Goal: Transaction & Acquisition: Book appointment/travel/reservation

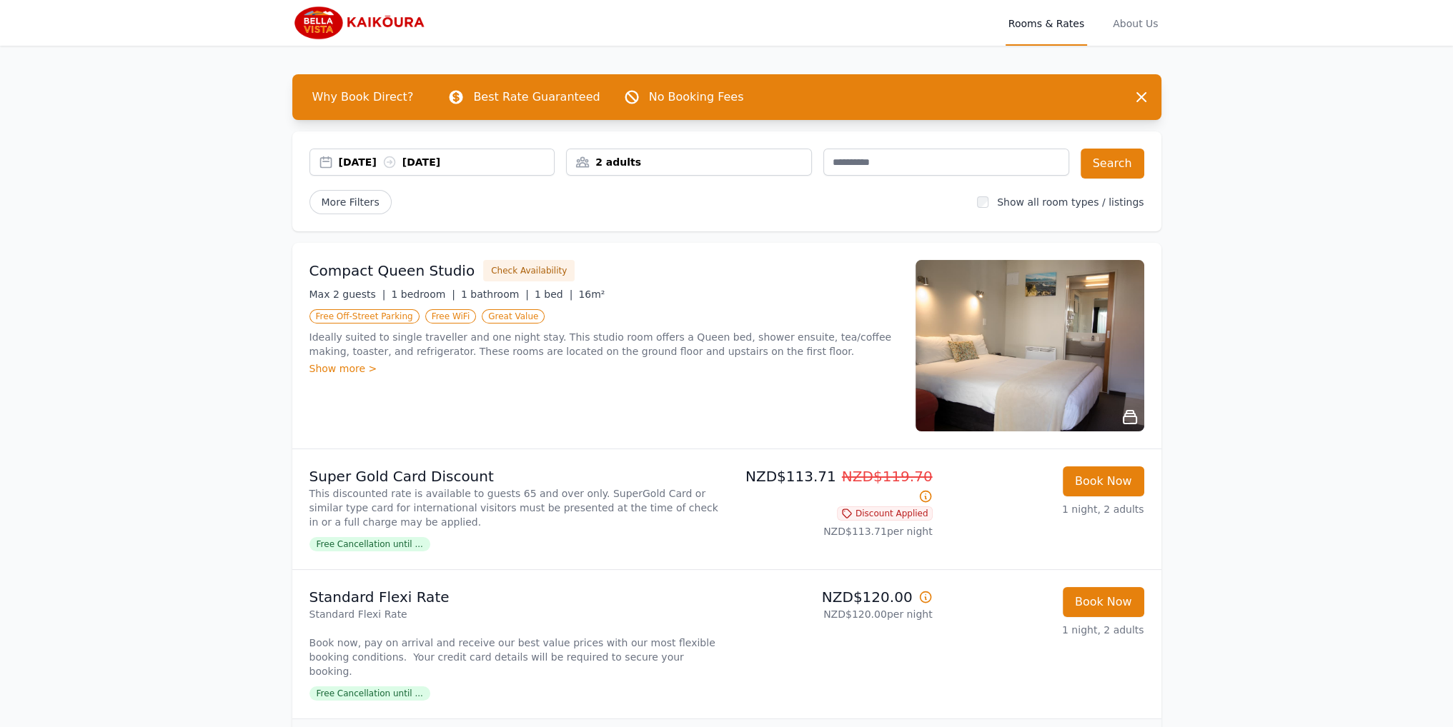
click at [377, 164] on div "[DATE] [DATE]" at bounding box center [447, 162] width 216 height 14
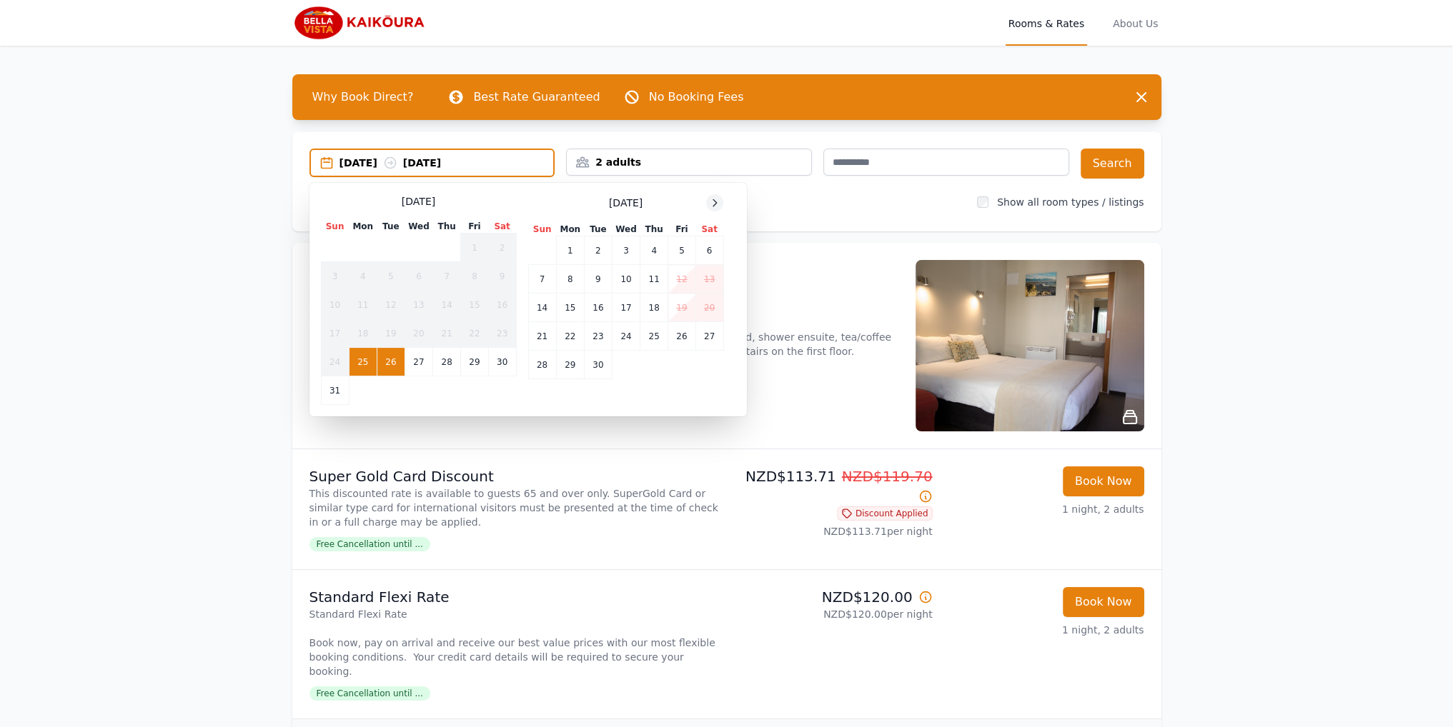
click at [711, 209] on div at bounding box center [714, 202] width 17 height 17
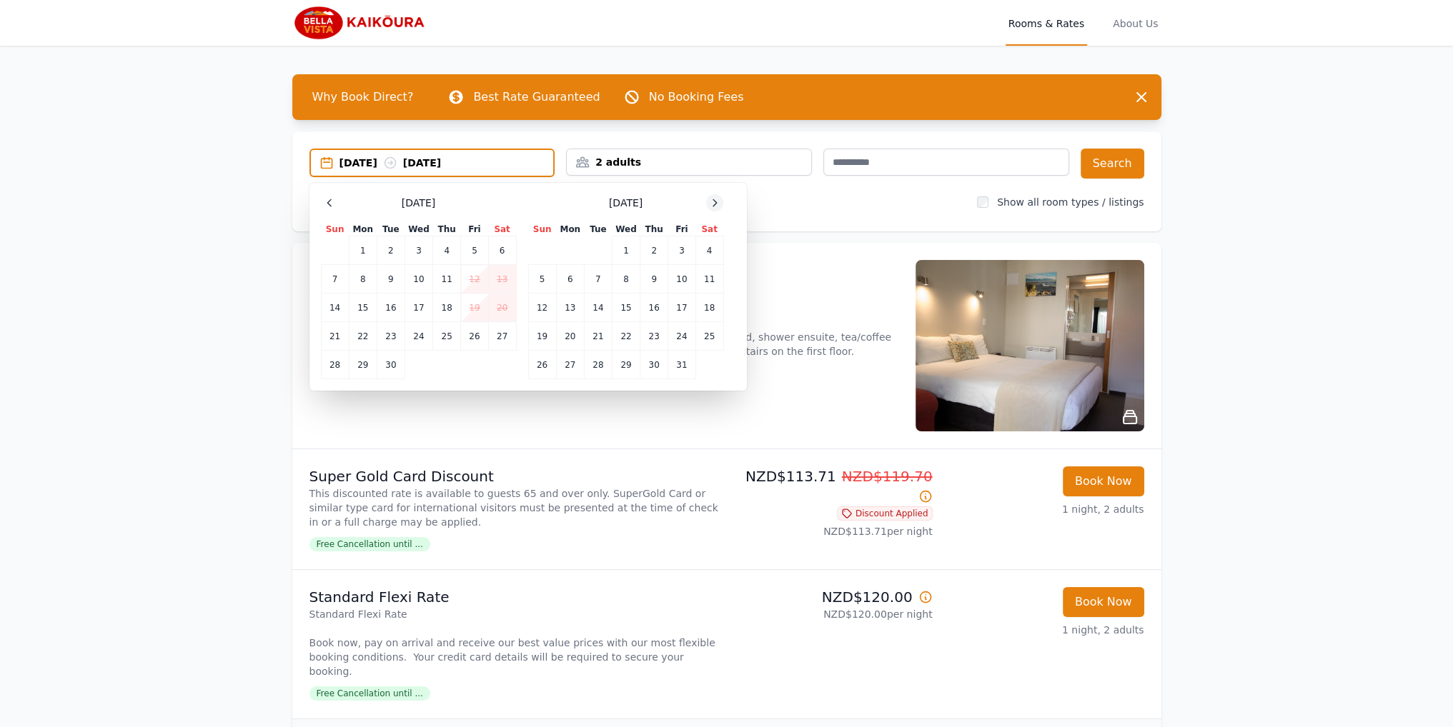
click at [711, 209] on div at bounding box center [714, 202] width 17 height 17
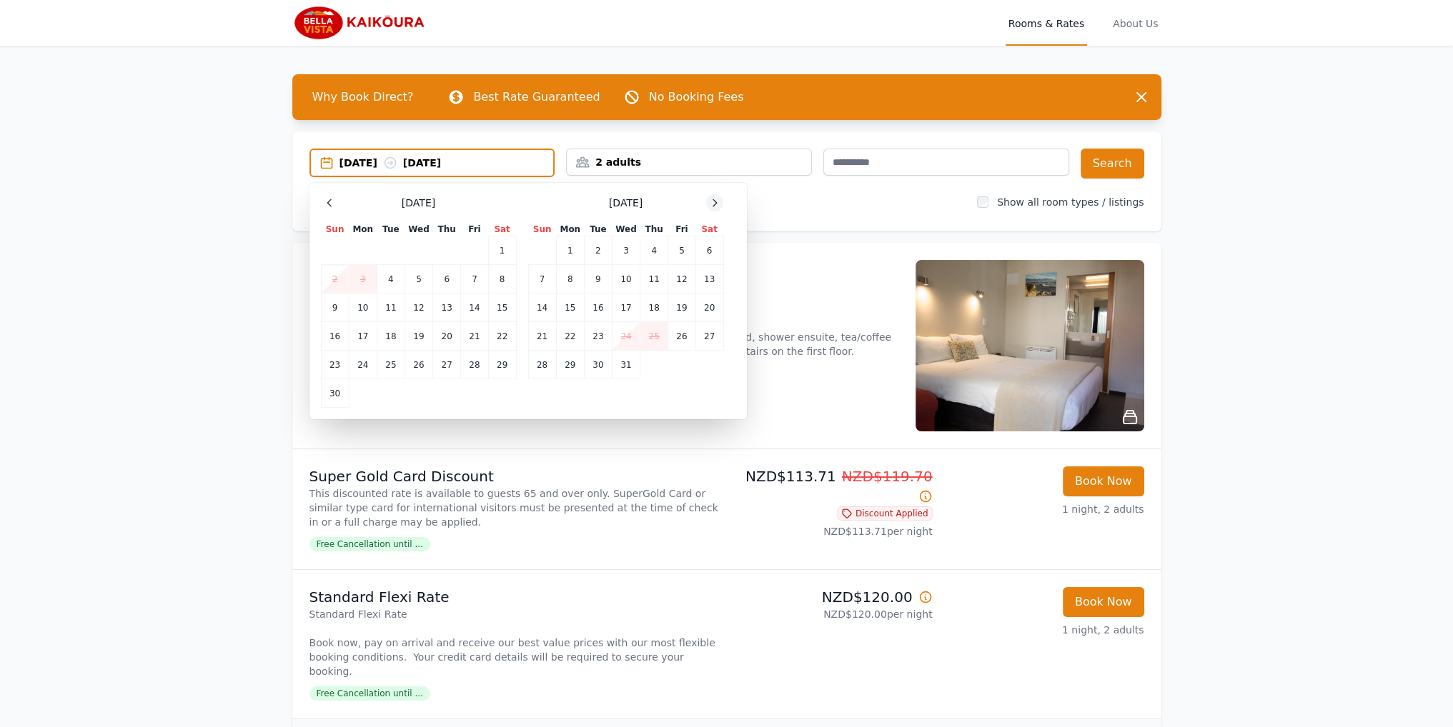
click at [711, 209] on div at bounding box center [714, 202] width 17 height 17
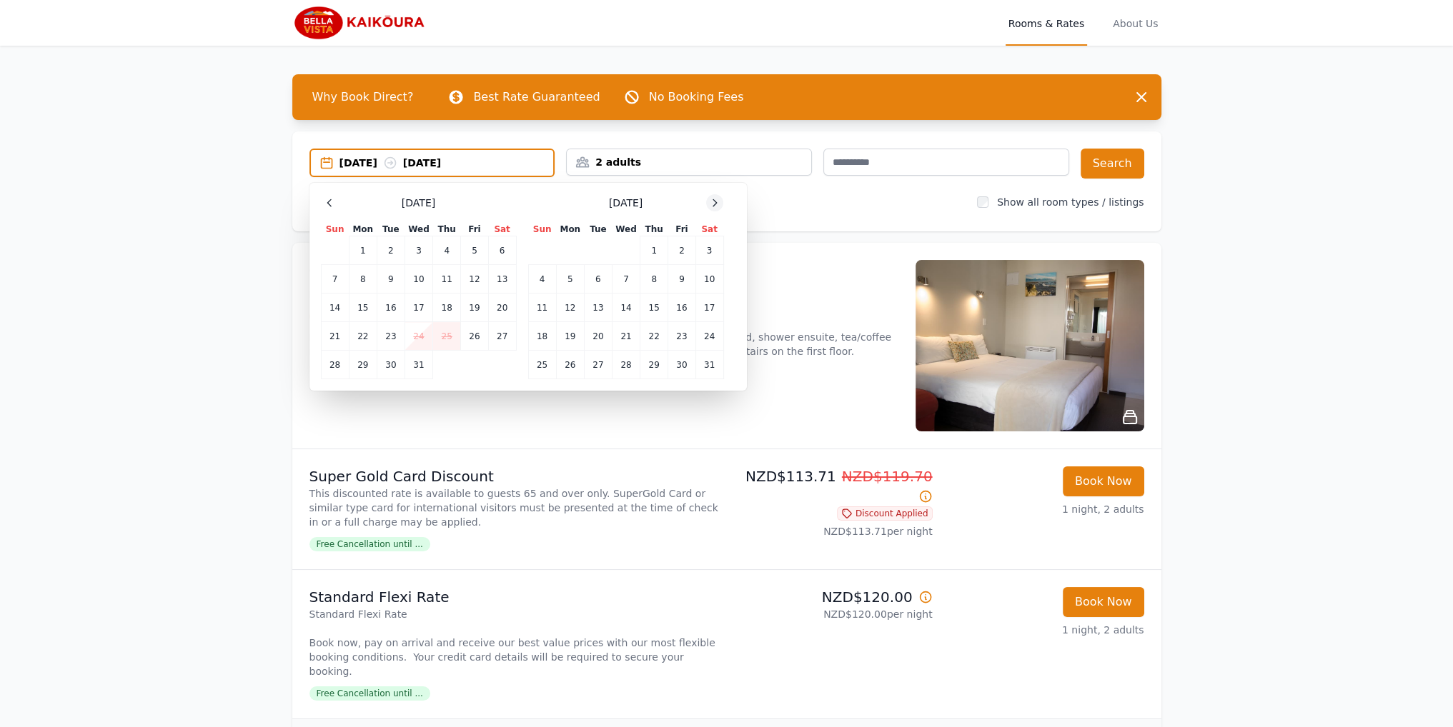
click at [711, 209] on div at bounding box center [714, 202] width 17 height 17
click at [678, 334] on td "27" at bounding box center [681, 336] width 27 height 29
click at [712, 201] on icon at bounding box center [714, 202] width 11 height 11
click at [546, 249] on td "1" at bounding box center [542, 251] width 28 height 29
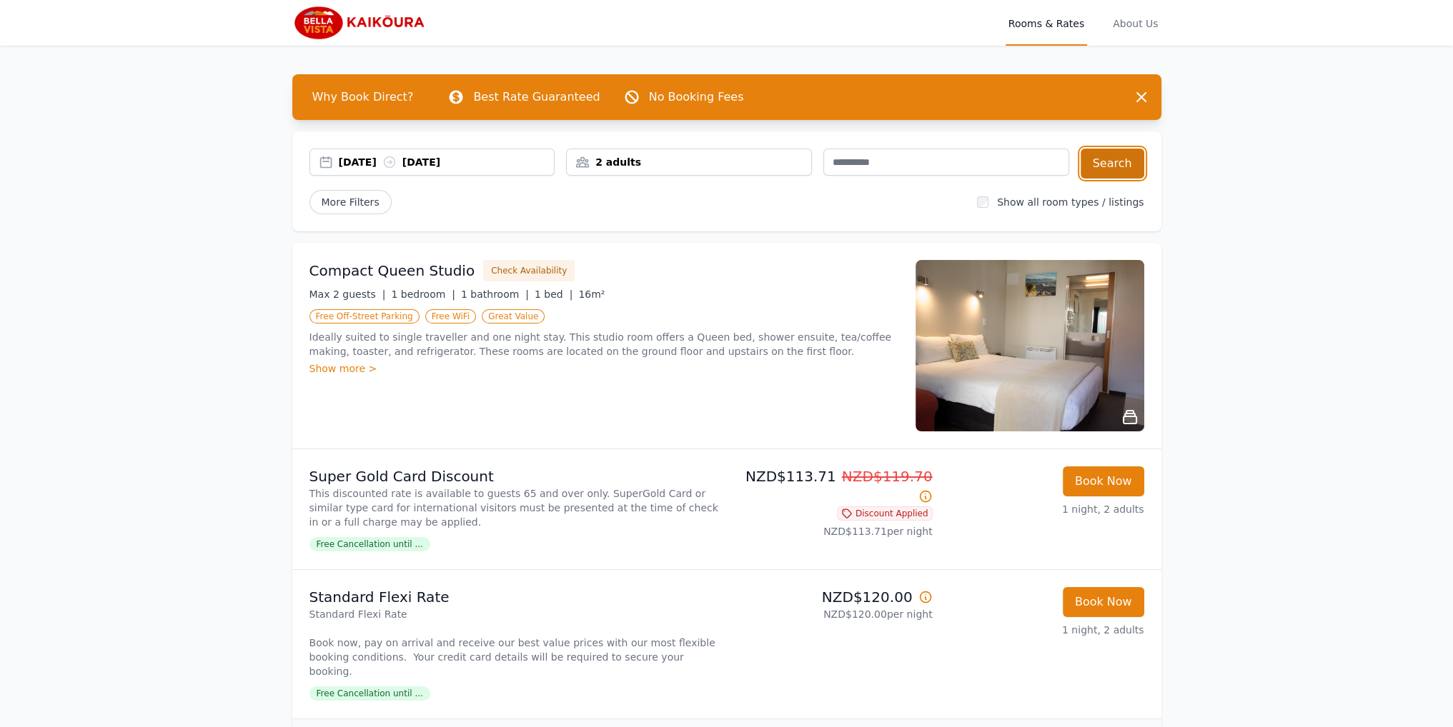
click at [1113, 164] on button "Search" at bounding box center [1112, 164] width 64 height 30
